Goal: Transaction & Acquisition: Obtain resource

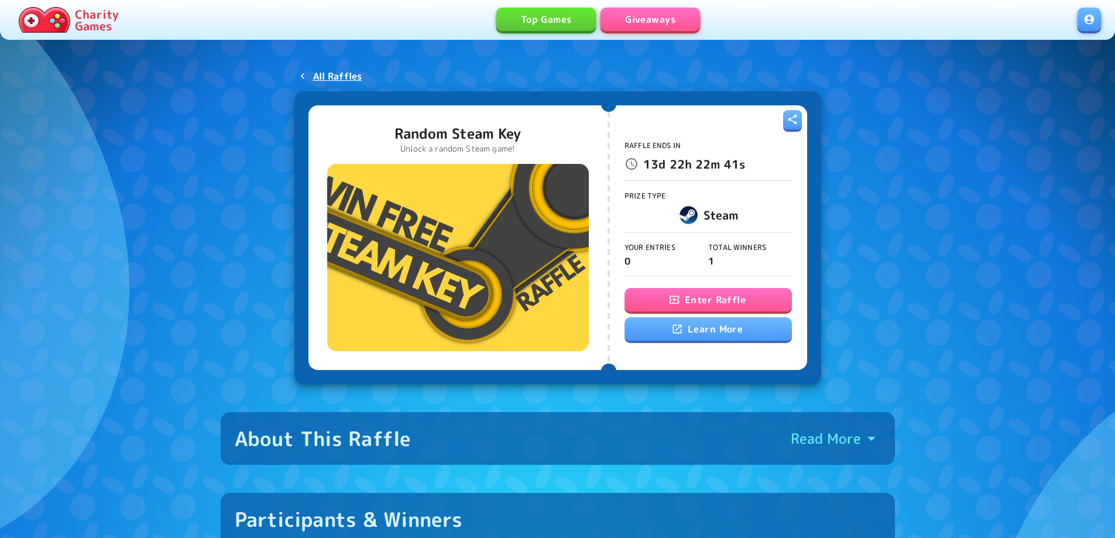
click at [700, 308] on button "Enter Raffle" at bounding box center [707, 299] width 167 height 23
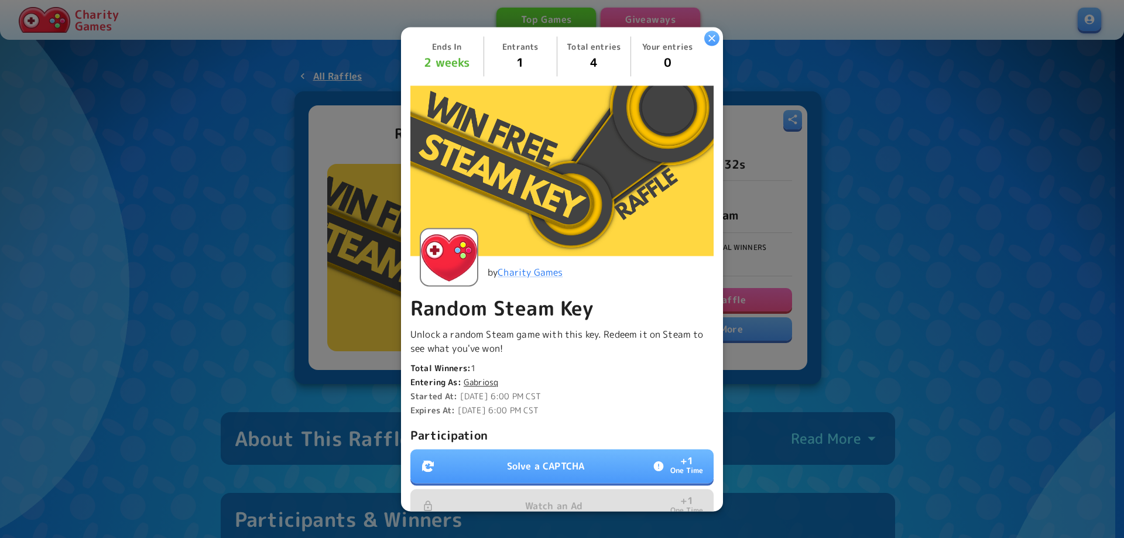
click at [566, 454] on button "Solve a CAPTCHA + 1 One Time" at bounding box center [561, 466] width 303 height 34
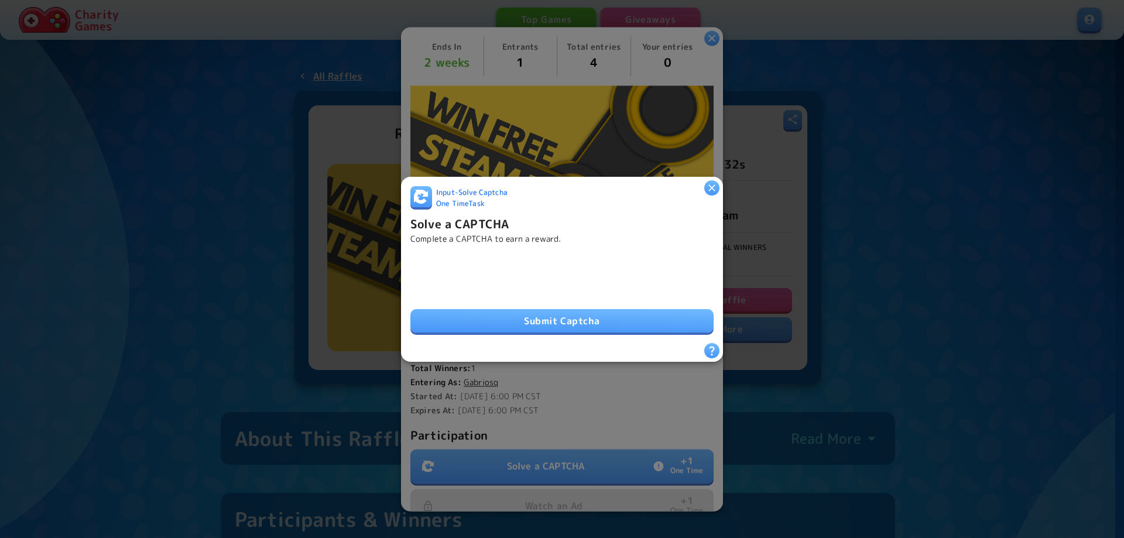
click at [554, 311] on button "Submit Captcha" at bounding box center [561, 320] width 303 height 23
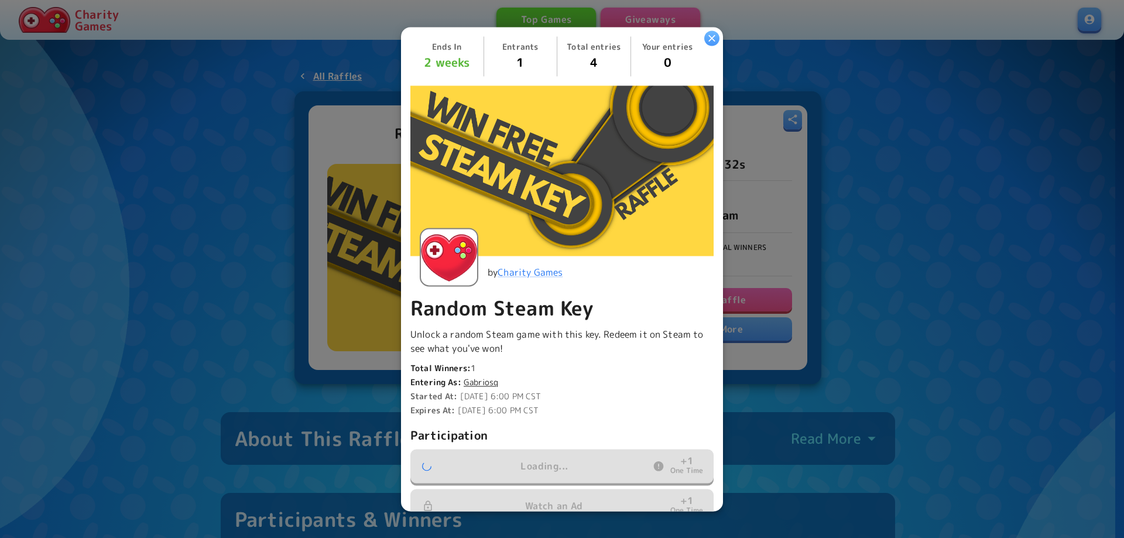
scroll to position [176, 0]
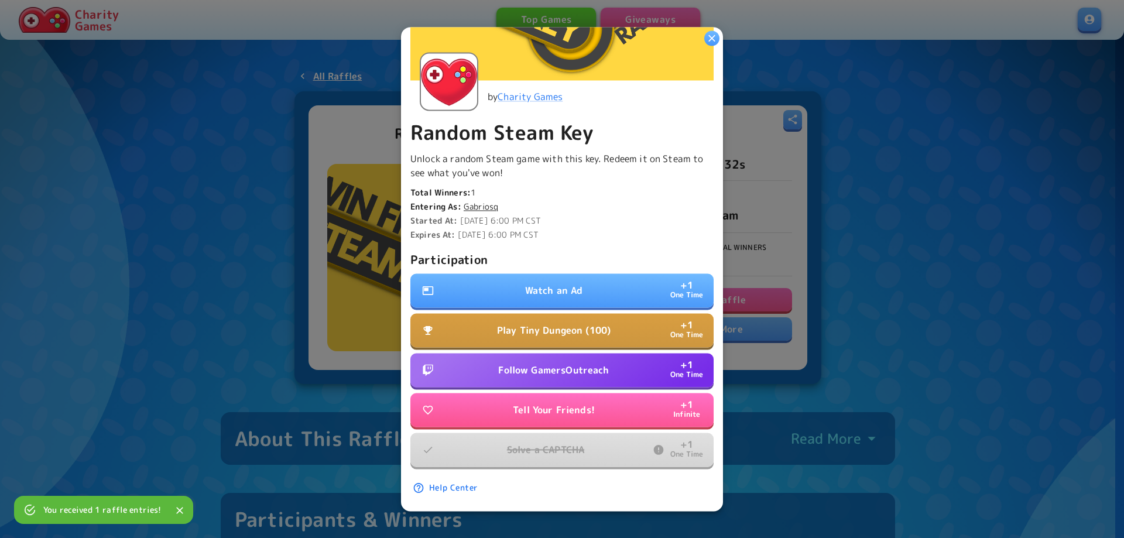
click at [537, 283] on p "Watch an Ad" at bounding box center [554, 290] width 58 height 14
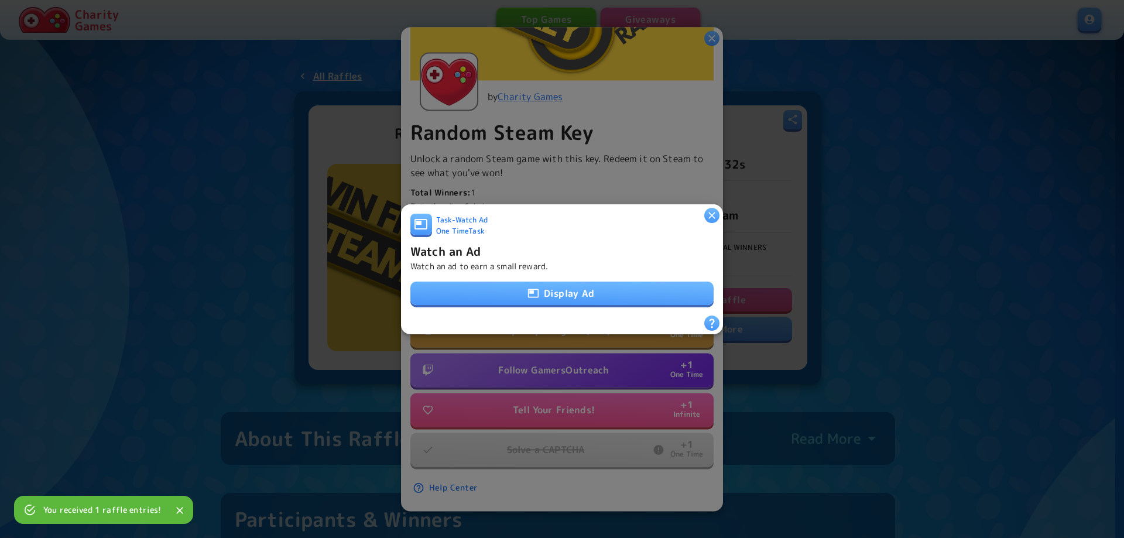
click at [539, 287] on button "Display Ad" at bounding box center [561, 292] width 303 height 23
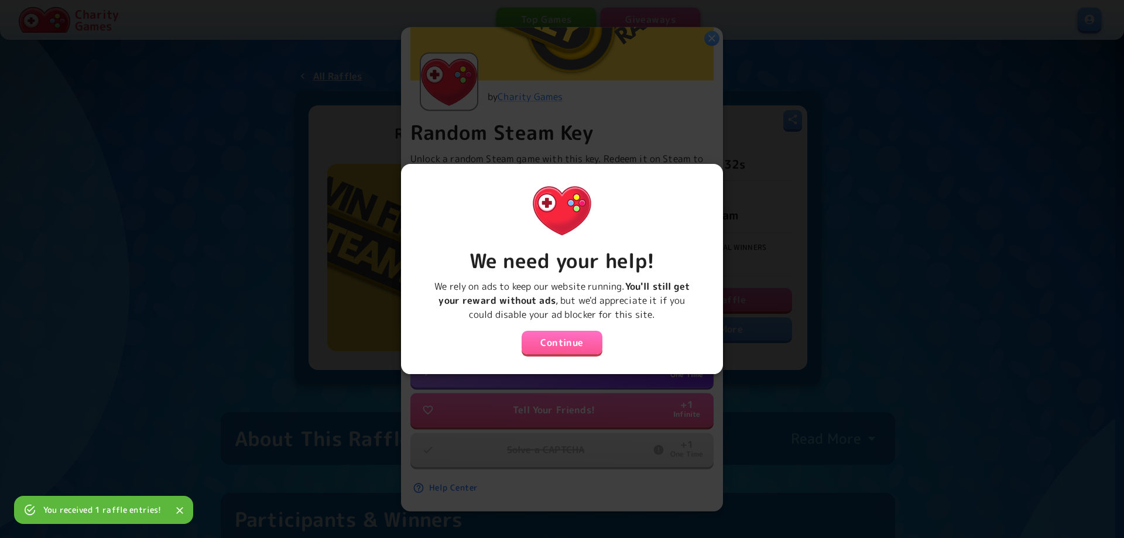
click at [546, 332] on button "Continue" at bounding box center [561, 342] width 81 height 23
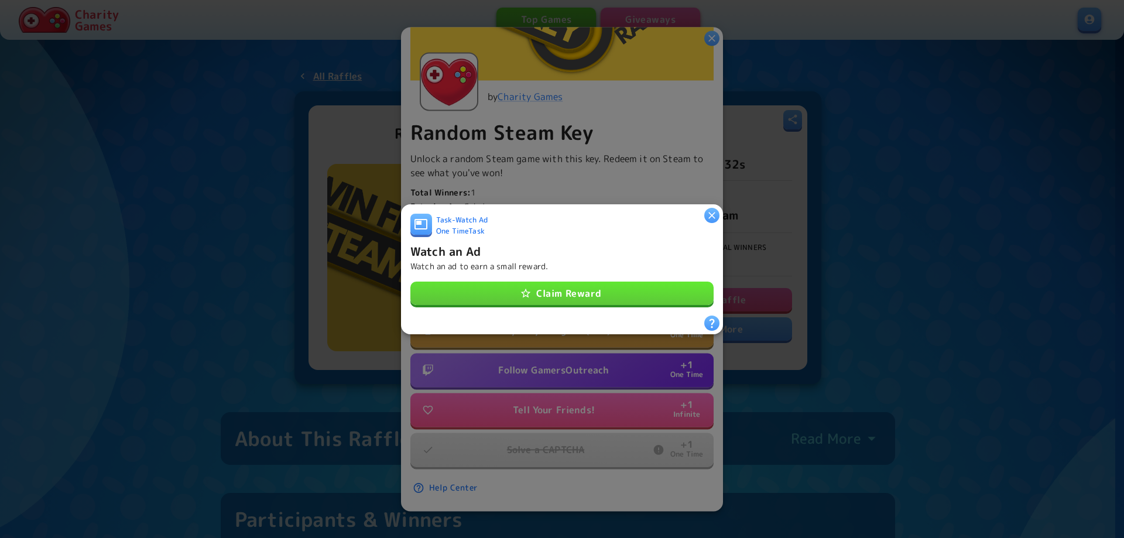
click at [592, 283] on button "Claim Reward" at bounding box center [561, 292] width 303 height 23
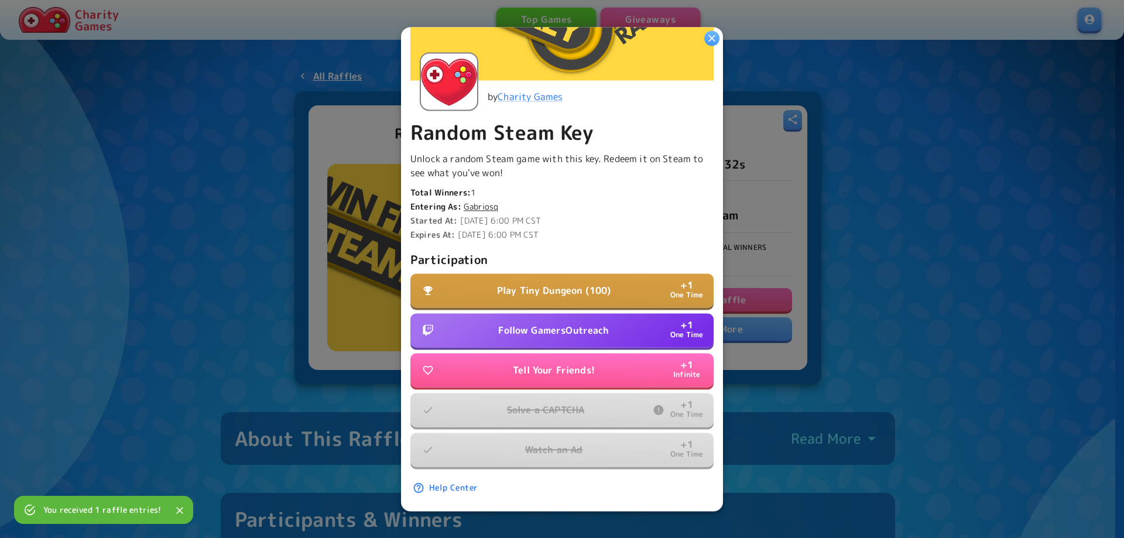
click at [537, 325] on p "Follow GamersOutreach" at bounding box center [553, 330] width 111 height 14
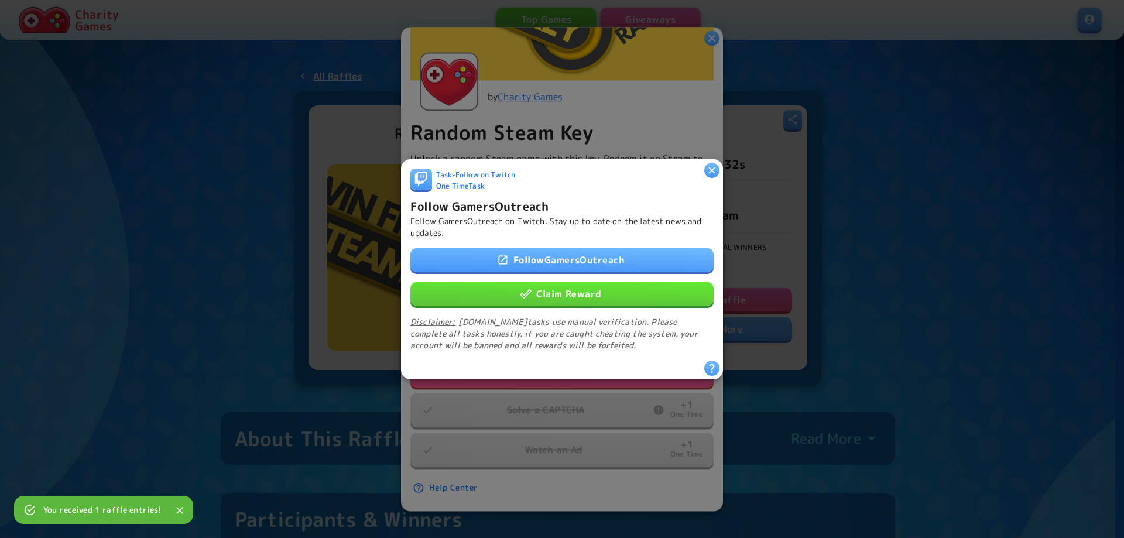
click at [569, 301] on div "Follow GamersOutreach Claim Reward Disclaimer: [DOMAIN_NAME] tasks use manual v…" at bounding box center [561, 299] width 303 height 103
click at [575, 296] on button "Claim Reward" at bounding box center [561, 292] width 303 height 23
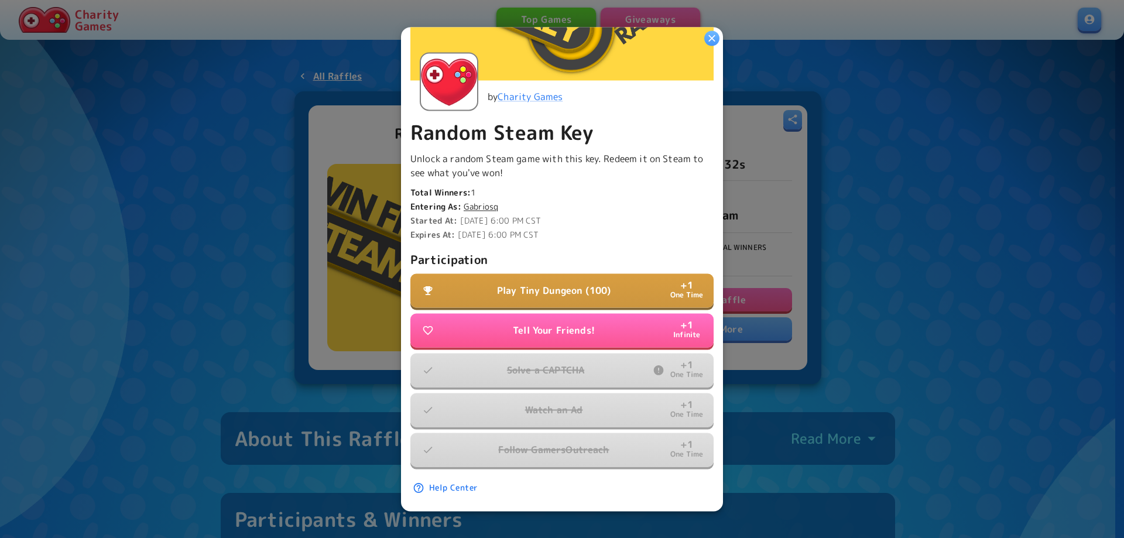
click at [531, 285] on p "Play Tiny Dungeon (100)" at bounding box center [554, 290] width 114 height 14
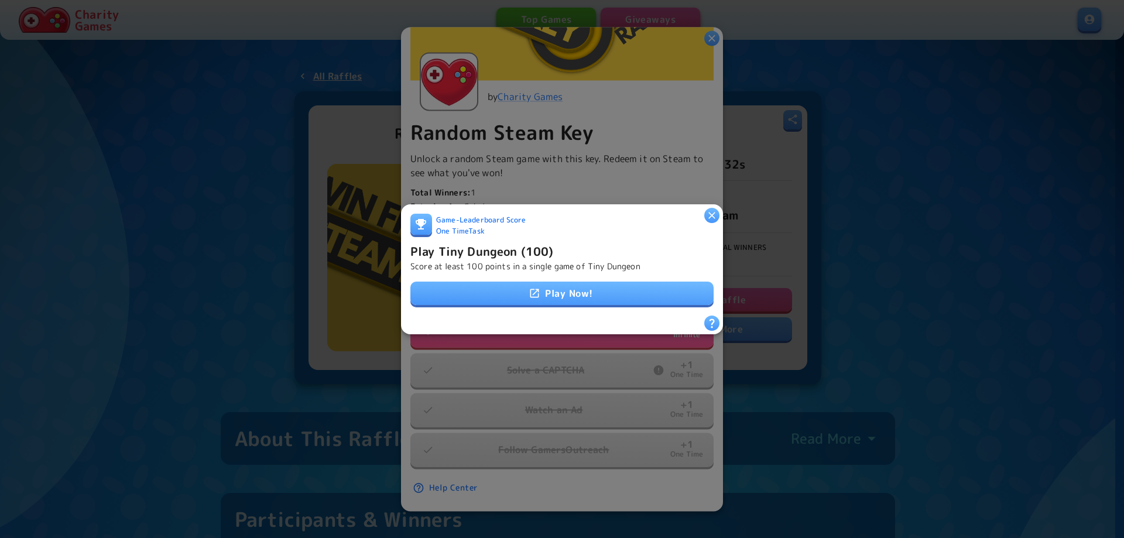
click at [552, 287] on link "Play Now!" at bounding box center [561, 292] width 303 height 23
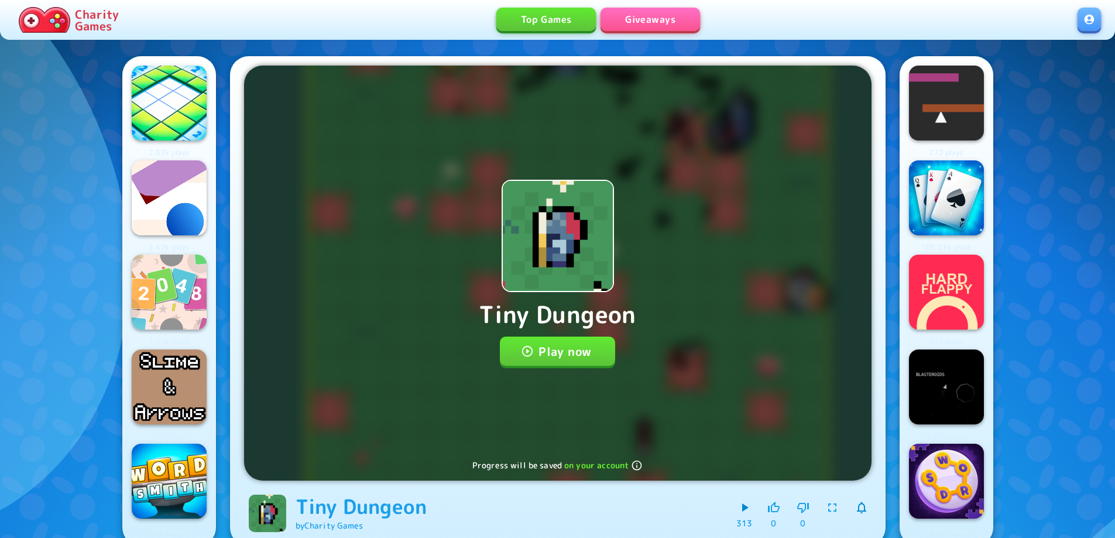
click at [576, 352] on button "Play now" at bounding box center [557, 350] width 115 height 29
